Goal: Transaction & Acquisition: Download file/media

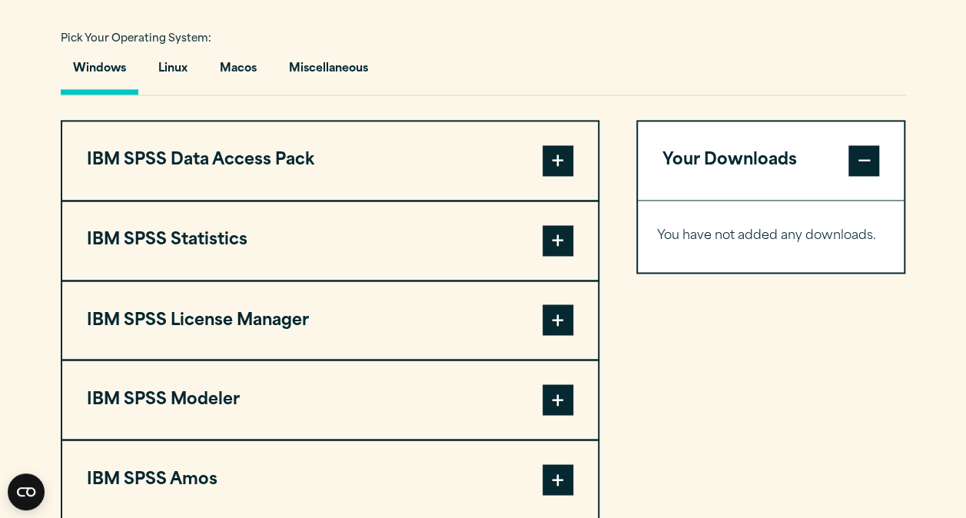
scroll to position [1135, 0]
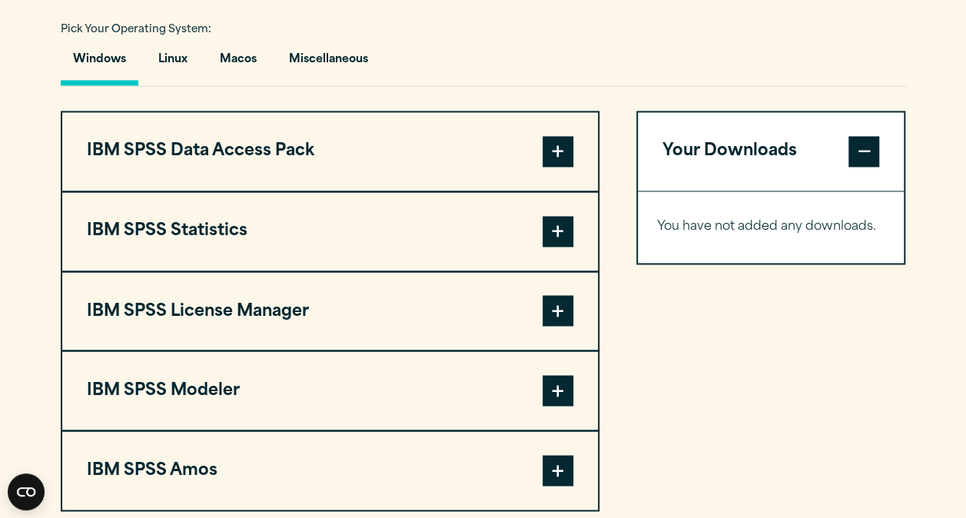
click at [567, 226] on span at bounding box center [558, 231] width 31 height 31
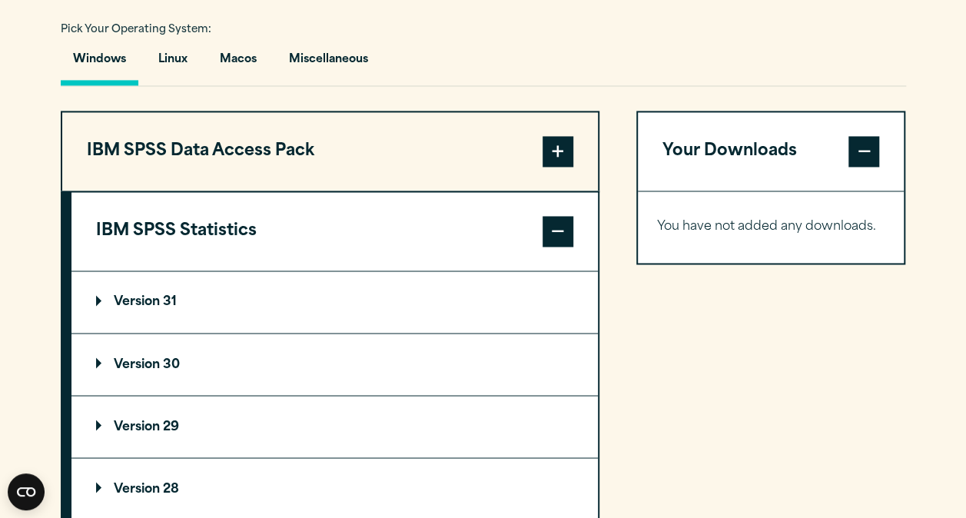
click at [174, 291] on summary "Version 31" at bounding box center [335, 302] width 527 height 62
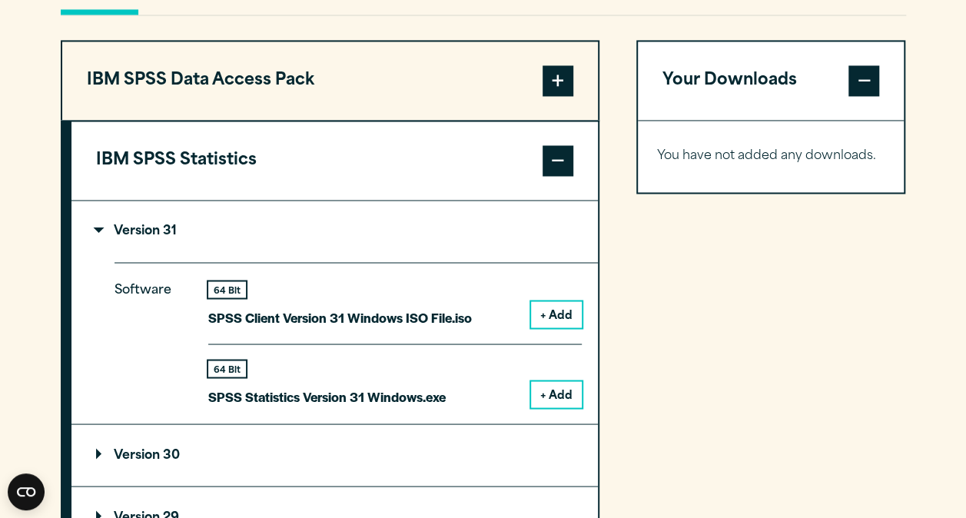
scroll to position [1202, 0]
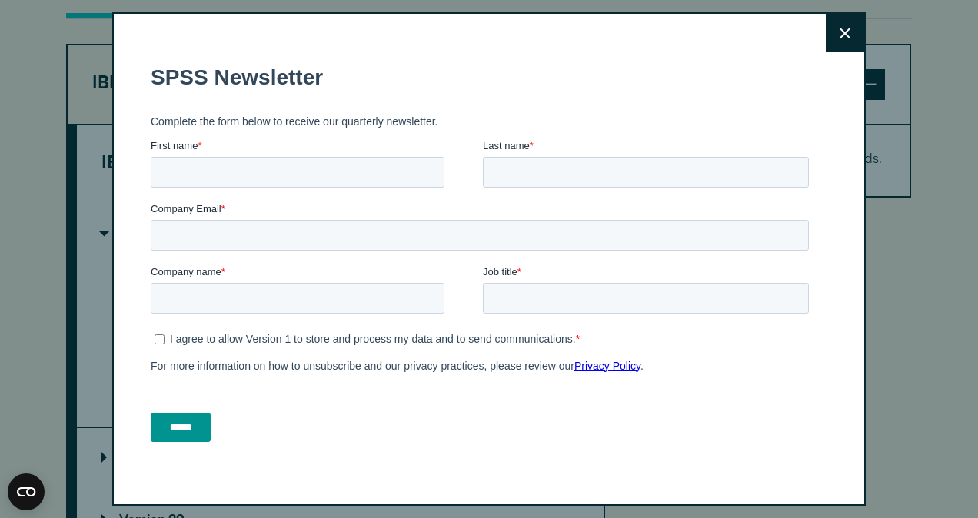
drag, startPoint x: 973, startPoint y: 221, endPoint x: 973, endPoint y: 231, distance: 9.3
click at [833, 36] on button "Close" at bounding box center [845, 33] width 38 height 38
click at [826, 37] on button "Close" at bounding box center [845, 33] width 38 height 38
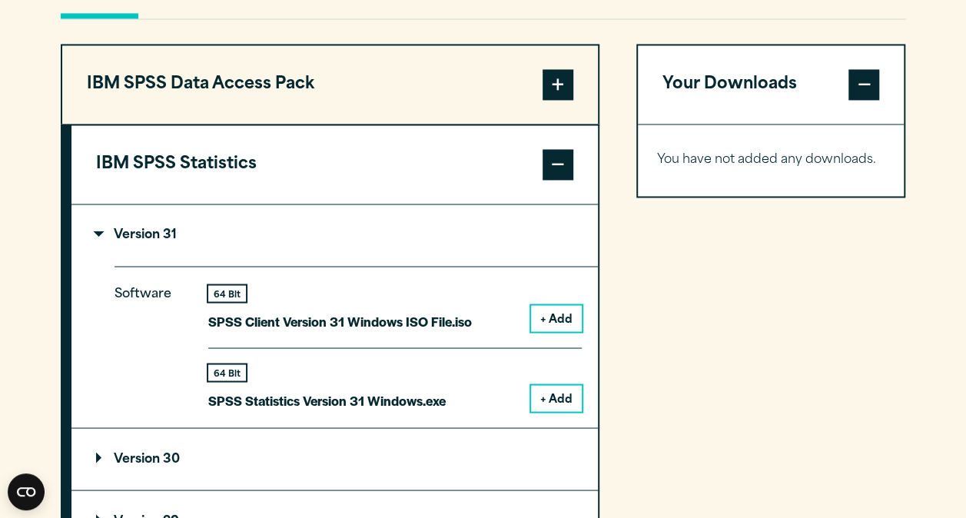
click at [534, 391] on button "+ Add" at bounding box center [556, 398] width 51 height 26
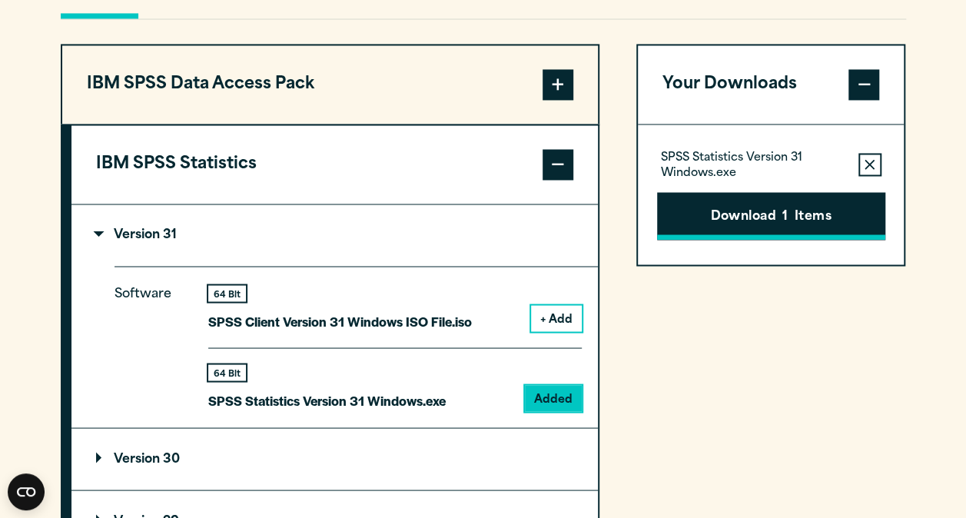
click at [791, 231] on button "Download 1 Items" at bounding box center [771, 216] width 228 height 48
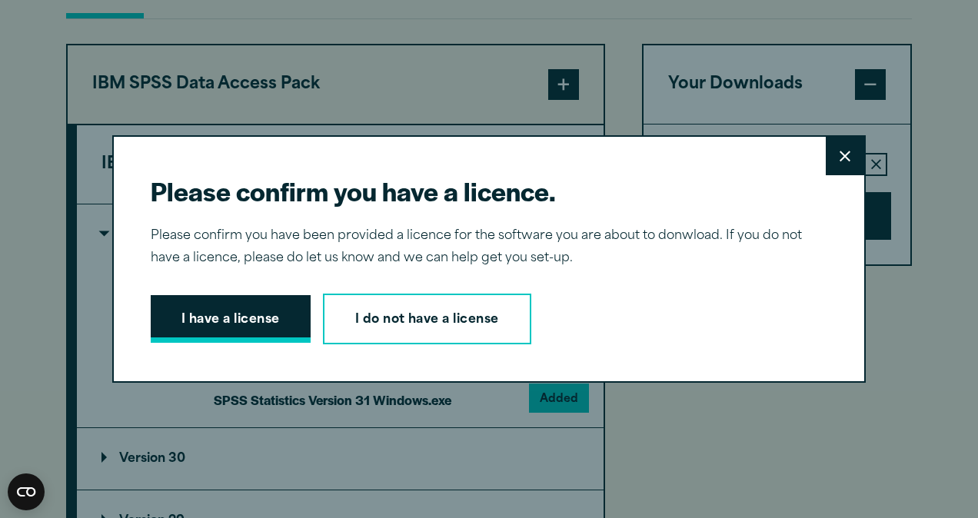
click at [271, 333] on button "I have a license" at bounding box center [231, 319] width 160 height 48
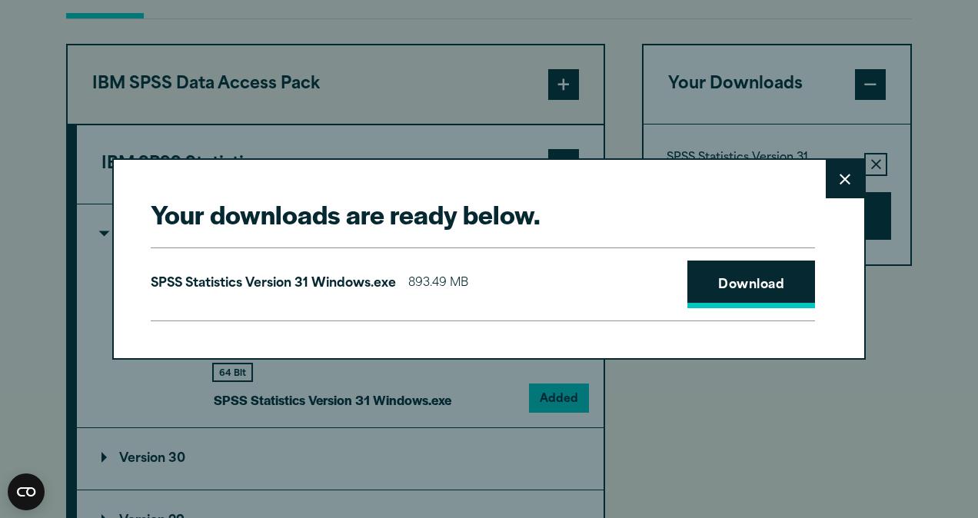
click at [707, 286] on link "Download" at bounding box center [751, 285] width 128 height 48
drag, startPoint x: 704, startPoint y: 94, endPoint x: 909, endPoint y: 75, distance: 205.3
click at [909, 75] on div "Your downloads are ready below. Close SPSS Statistics Version 31 Windows.exe 89…" at bounding box center [489, 259] width 978 height 518
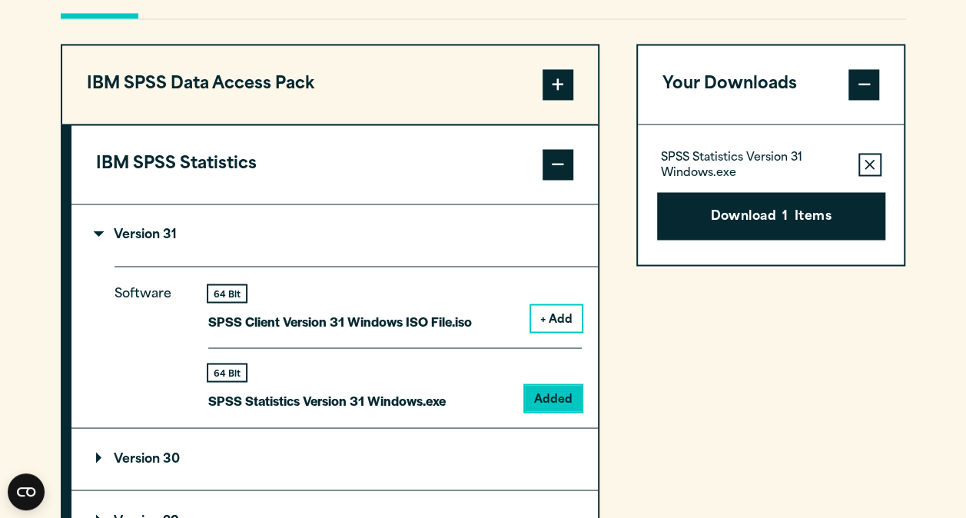
click at [554, 31] on div "Pick Your Operating System: Windows Linux [GEOGRAPHIC_DATA] Miscellaneous IBM S…" at bounding box center [484, 466] width 846 height 1029
click at [344, 389] on p "SPSS Statistics Version 31 Windows.exe" at bounding box center [327, 400] width 238 height 22
click at [330, 395] on p "SPSS Statistics Version 31 Windows.exe" at bounding box center [327, 400] width 238 height 22
drag, startPoint x: 853, startPoint y: 3, endPoint x: 636, endPoint y: 30, distance: 218.5
click at [636, 30] on div "Pick Your Operating System: Windows Linux [GEOGRAPHIC_DATA] Miscellaneous IBM S…" at bounding box center [484, 466] width 846 height 1029
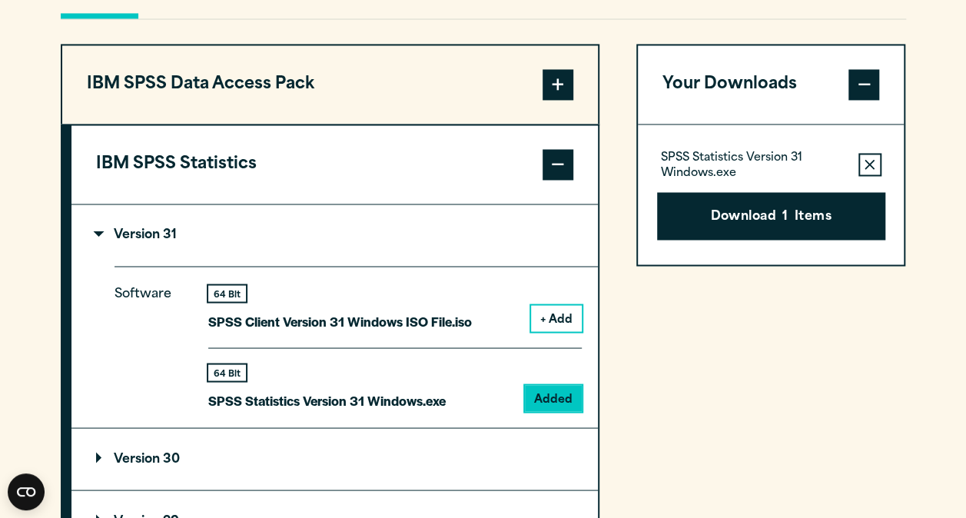
click at [953, 63] on section "Select your software downloads Use the table below to find and navigate to your…" at bounding box center [483, 394] width 966 height 1272
click at [245, 401] on p "SPSS Statistics Version 31 Windows.exe" at bounding box center [327, 400] width 238 height 22
click at [910, 15] on section "Select your software downloads Use the table below to find and navigate to your…" at bounding box center [483, 394] width 966 height 1272
